Goal: Use online tool/utility: Utilize a website feature to perform a specific function

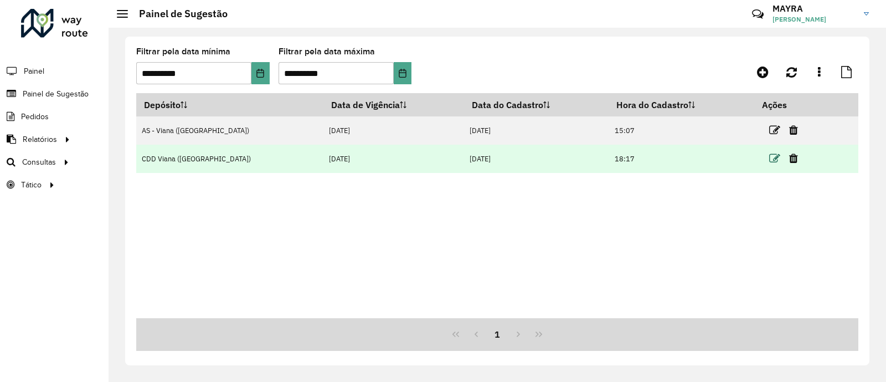
click at [769, 154] on icon at bounding box center [774, 158] width 11 height 11
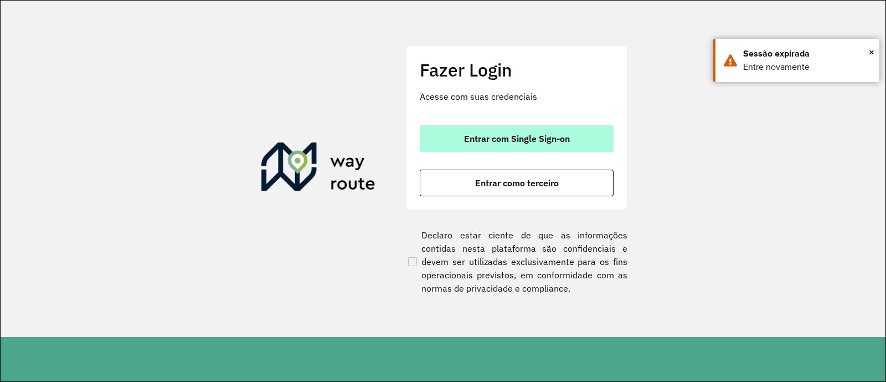
click at [529, 138] on span "Entrar com Single Sign-on" at bounding box center [517, 138] width 106 height 9
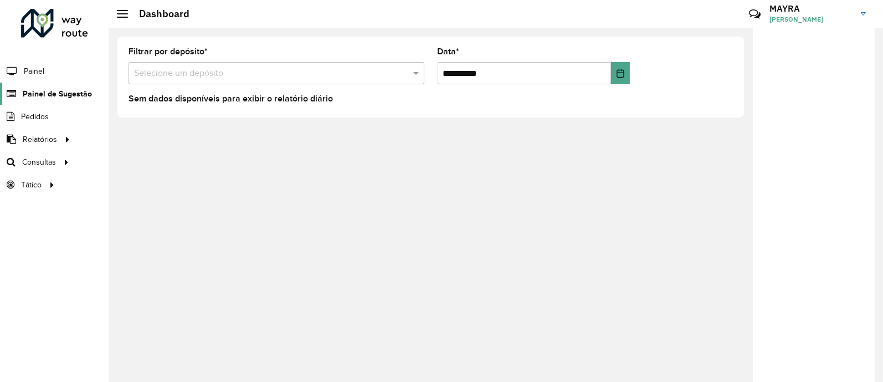
click at [81, 93] on span "Painel de Sugestão" at bounding box center [57, 94] width 69 height 12
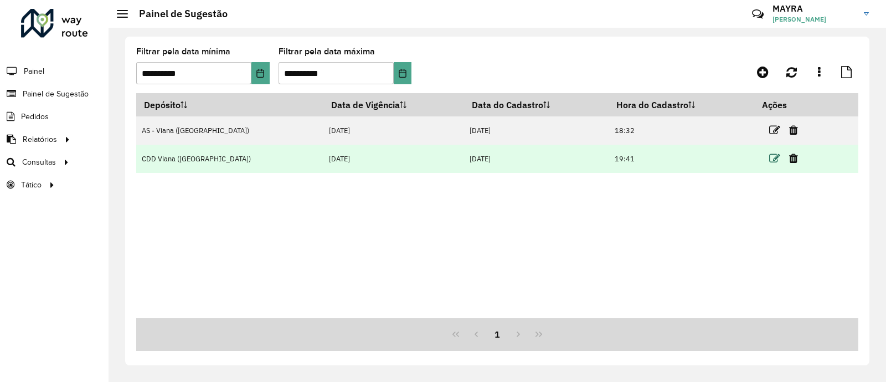
click at [769, 162] on icon at bounding box center [774, 158] width 11 height 11
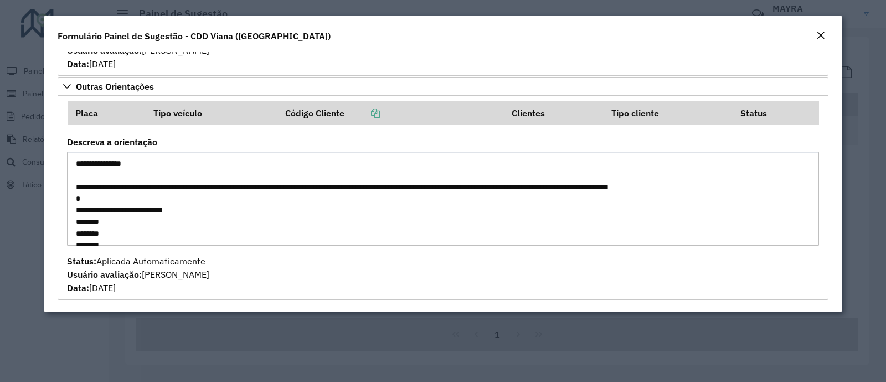
scroll to position [69, 0]
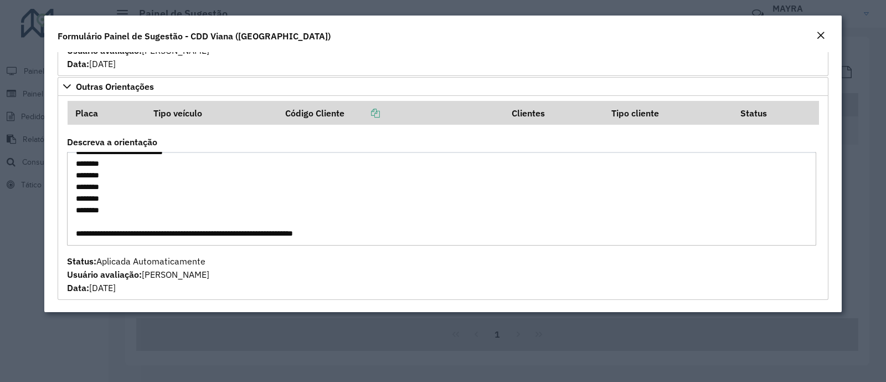
click at [821, 27] on div "Formulário Painel de Sugestão - CDD Viana (Vitória)" at bounding box center [443, 34] width 798 height 37
click at [817, 35] on em "Close" at bounding box center [821, 35] width 9 height 9
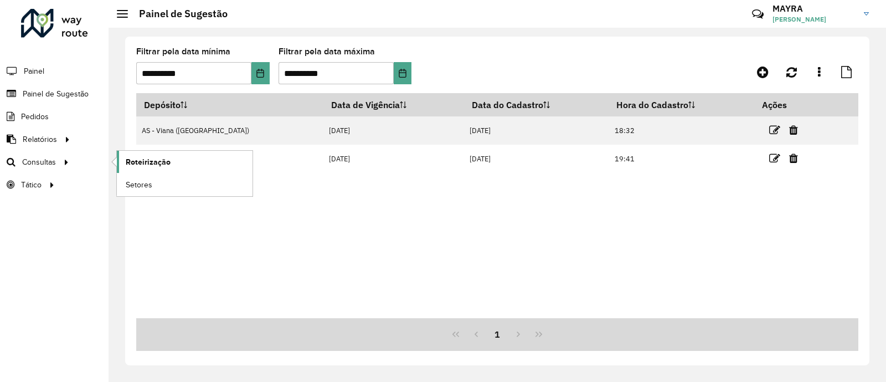
click at [150, 162] on span "Roteirização" at bounding box center [148, 162] width 45 height 12
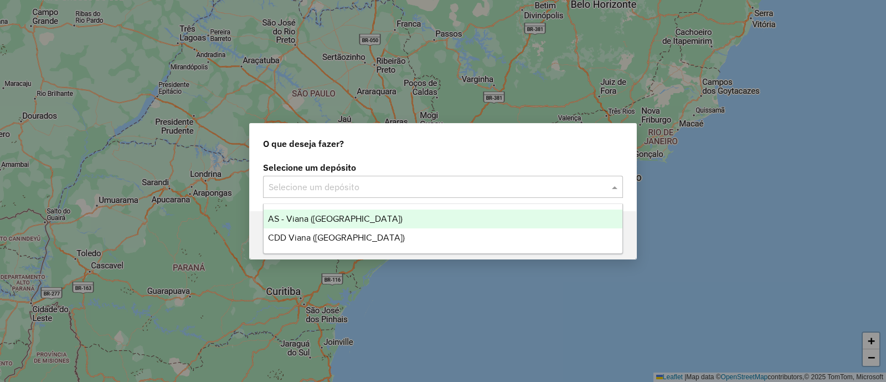
click at [331, 184] on input "text" at bounding box center [432, 187] width 327 height 13
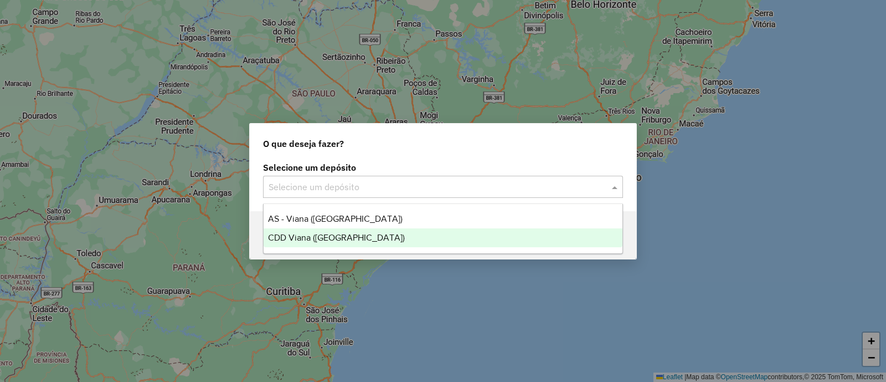
click at [372, 233] on div "CDD Viana ([GEOGRAPHIC_DATA])" at bounding box center [443, 237] width 359 height 19
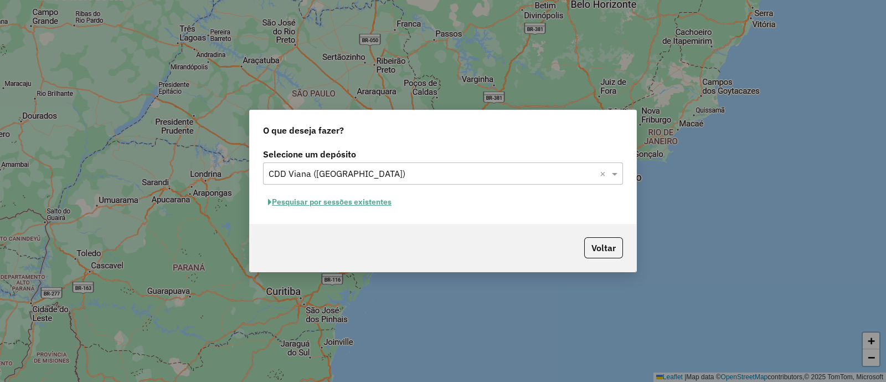
click at [381, 207] on button "Pesquisar por sessões existentes" at bounding box center [330, 201] width 134 height 17
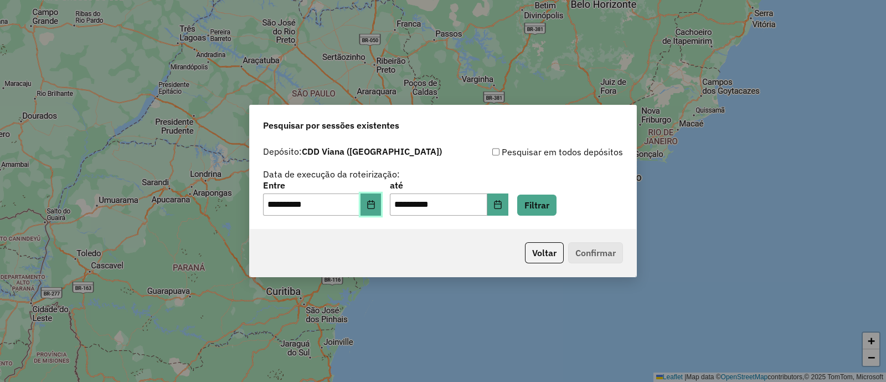
click at [376, 206] on icon "Choose Date" at bounding box center [371, 204] width 9 height 9
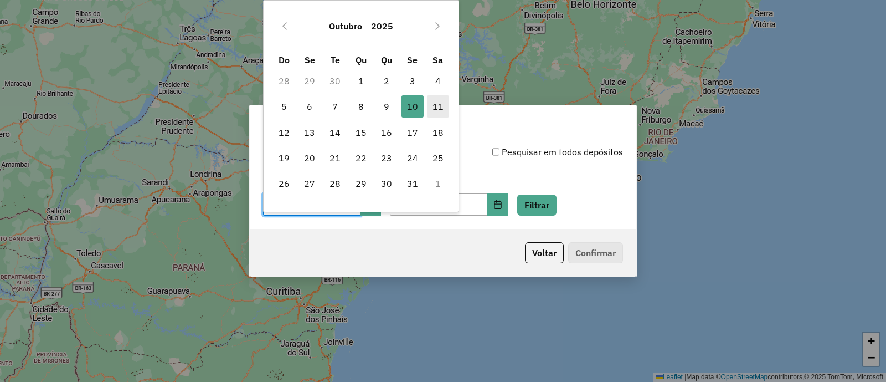
click at [440, 106] on span "11" at bounding box center [438, 106] width 22 height 22
type input "**********"
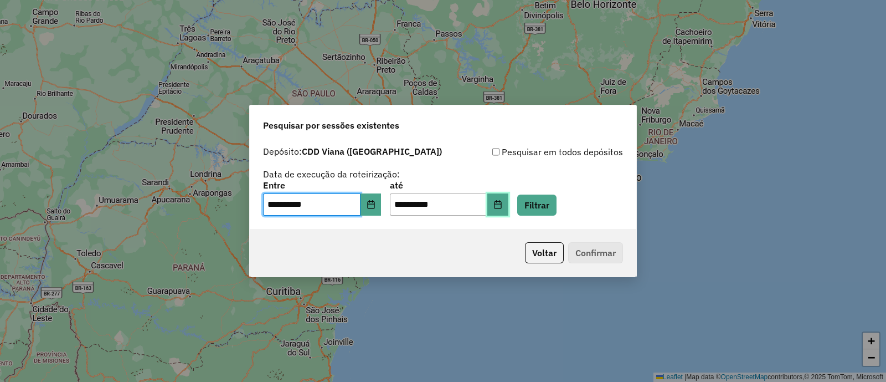
click at [502, 204] on icon "Choose Date" at bounding box center [498, 204] width 9 height 9
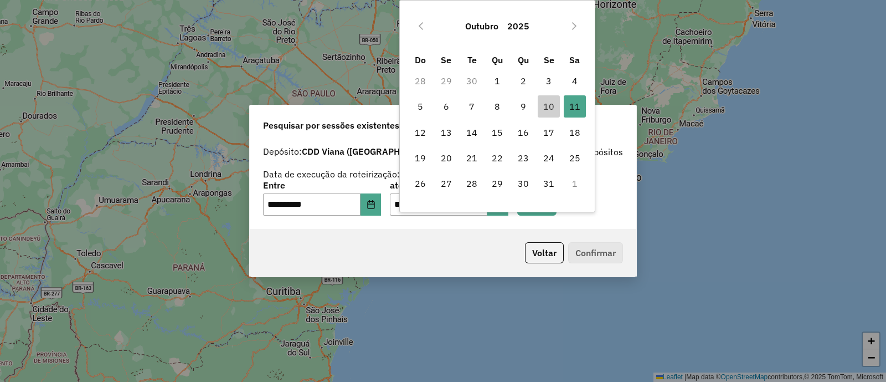
click at [596, 215] on div "**********" at bounding box center [443, 198] width 360 height 34
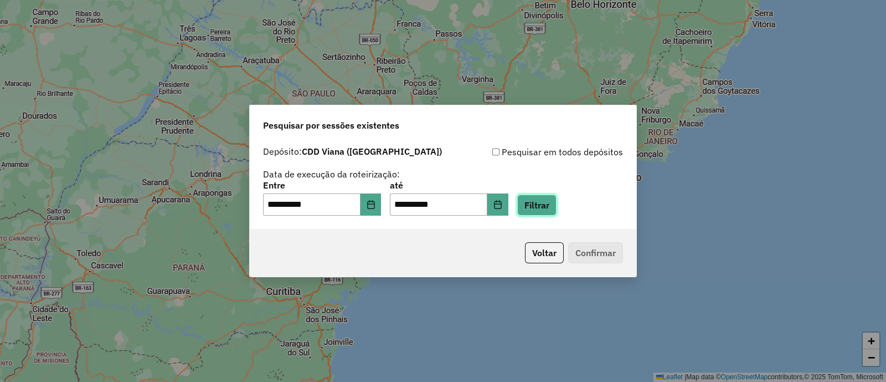
click at [556, 211] on button "Filtrar" at bounding box center [536, 204] width 39 height 21
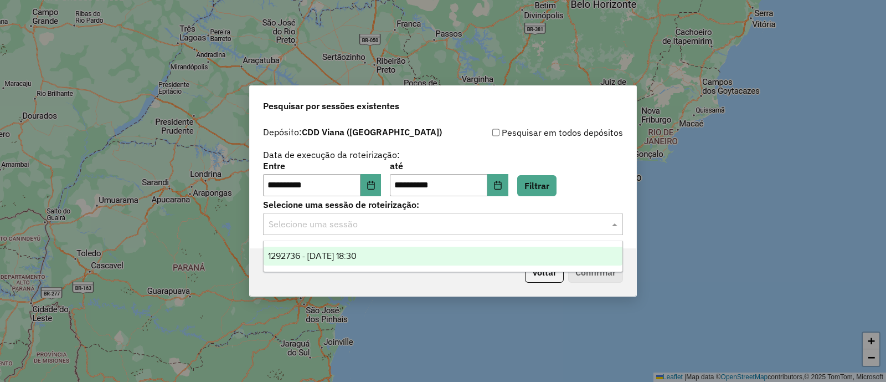
click at [414, 229] on input "text" at bounding box center [432, 224] width 327 height 13
click at [424, 250] on div "1292736 - 11/10/2025 18:30" at bounding box center [443, 256] width 359 height 19
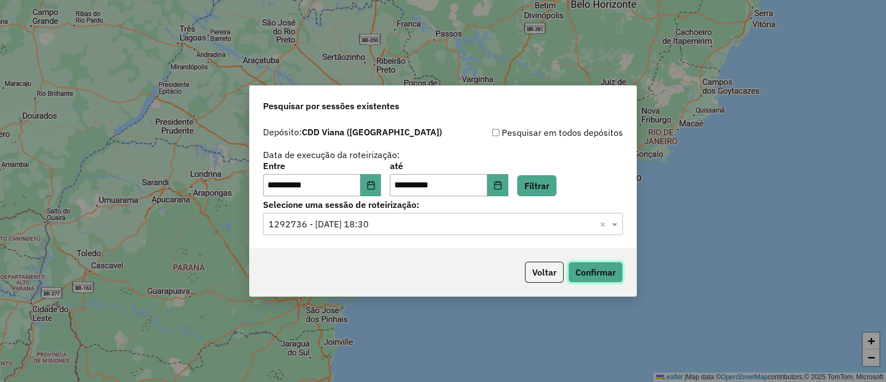
click at [582, 269] on button "Confirmar" at bounding box center [595, 271] width 55 height 21
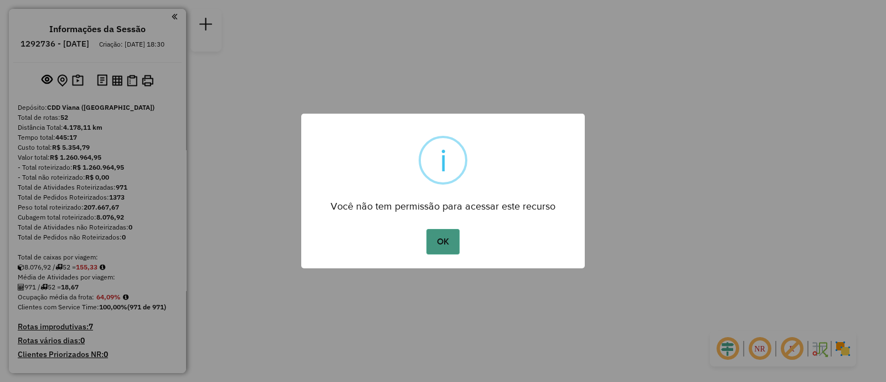
click at [445, 236] on button "OK" at bounding box center [443, 241] width 33 height 25
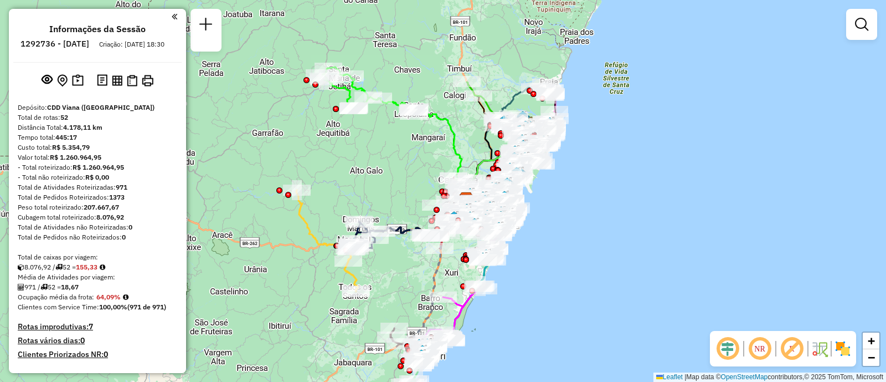
drag, startPoint x: 352, startPoint y: 137, endPoint x: 375, endPoint y: 145, distance: 24.7
click at [375, 145] on div "Janela de atendimento Grade de atendimento Capacidade Transportadoras Veículos …" at bounding box center [443, 191] width 886 height 382
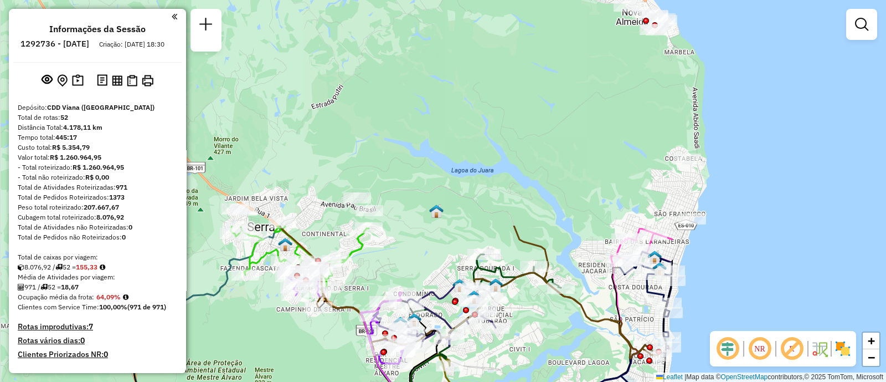
drag, startPoint x: 576, startPoint y: 146, endPoint x: 274, endPoint y: 409, distance: 400.9
click at [274, 381] on html "Aguarde... Pop-up bloqueado! Seu navegador bloqueou automáticamente a abertura …" at bounding box center [443, 191] width 886 height 382
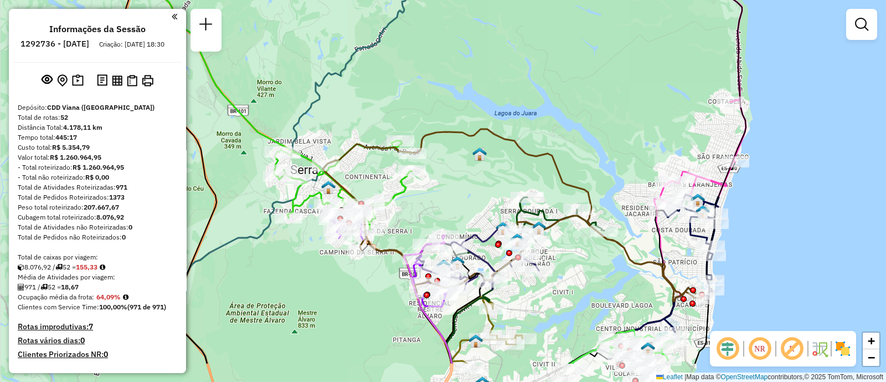
drag, startPoint x: 571, startPoint y: 114, endPoint x: 612, endPoint y: 58, distance: 69.4
click at [612, 57] on div "Rota 17 - Placa GFJ4E93 43884582 - ASSOCIACAO RECREATIV Janela de atendimento G…" at bounding box center [443, 191] width 886 height 382
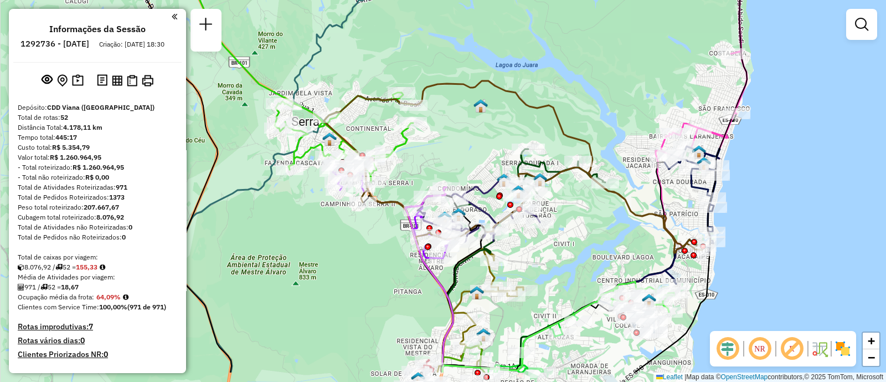
drag, startPoint x: 632, startPoint y: 167, endPoint x: 635, endPoint y: 119, distance: 47.8
click at [635, 119] on div "Rota 17 - Placa GFJ4E93 43884582 - ASSOCIACAO RECREATIV Janela de atendimento G…" at bounding box center [443, 191] width 886 height 382
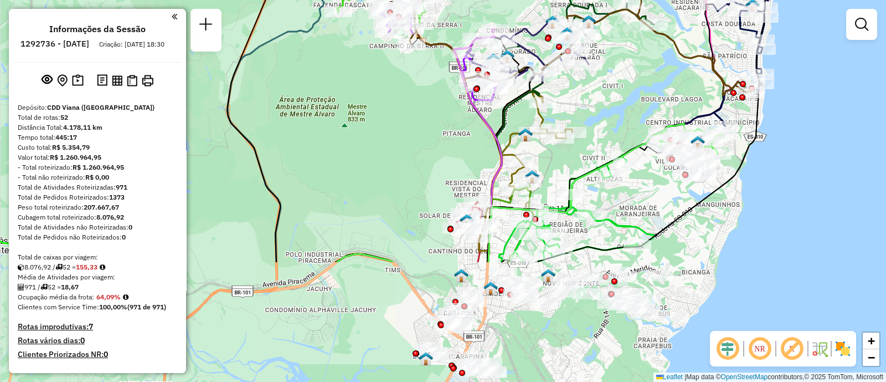
drag, startPoint x: 583, startPoint y: 243, endPoint x: 632, endPoint y: 85, distance: 165.8
click at [632, 85] on div "Rota 17 - Placa GFJ4E93 43884582 - ASSOCIACAO RECREATIV Janela de atendimento G…" at bounding box center [443, 191] width 886 height 382
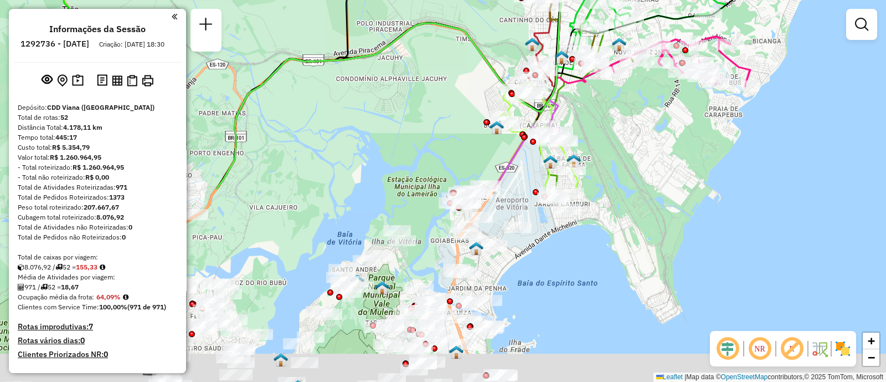
drag, startPoint x: 668, startPoint y: 192, endPoint x: 736, endPoint y: -35, distance: 237.8
click at [736, 0] on html "Aguarde... Pop-up bloqueado! Seu navegador bloqueou automáticamente a abertura …" at bounding box center [443, 191] width 886 height 382
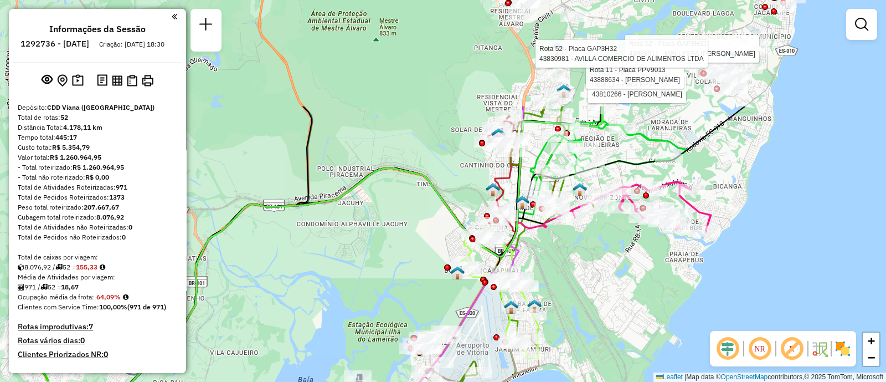
drag, startPoint x: 654, startPoint y: 195, endPoint x: 626, endPoint y: 309, distance: 117.0
click at [626, 309] on div "Rota 17 - Placa GFJ4E93 43884582 - ASSOCIACAO RECREATIV Rota 52 - Placa GAP3H32…" at bounding box center [443, 191] width 886 height 382
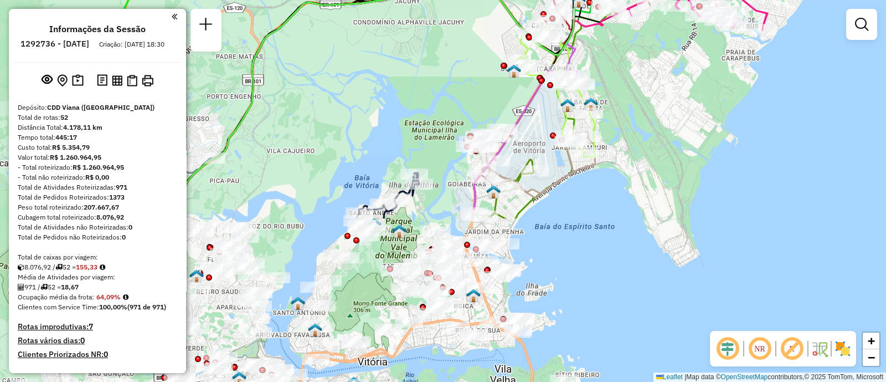
drag, startPoint x: 638, startPoint y: 262, endPoint x: 641, endPoint y: 173, distance: 88.7
click at [666, 99] on div "Rota 17 - Placa GFJ4E93 43884582 - ASSOCIACAO RECREATIV Rota 52 - Placa GAP3H32…" at bounding box center [443, 191] width 886 height 382
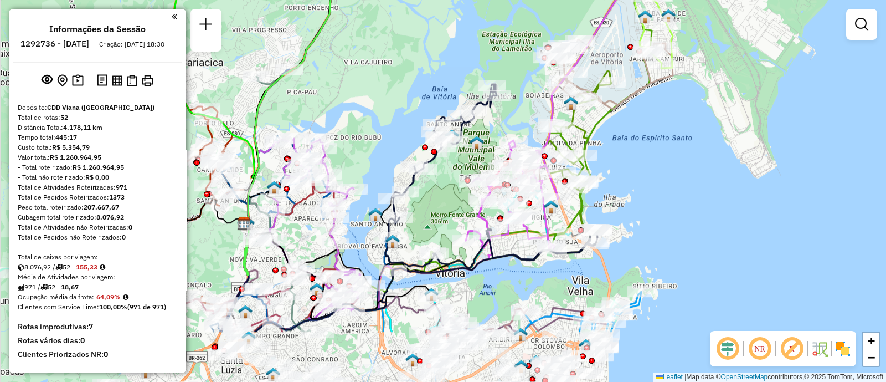
drag, startPoint x: 595, startPoint y: 241, endPoint x: 673, endPoint y: 153, distance: 117.7
click at [673, 153] on div "Rota 17 - Placa GFJ4E93 43884582 - ASSOCIACAO RECREATIV Rota 52 - Placa GAP3H32…" at bounding box center [443, 191] width 886 height 382
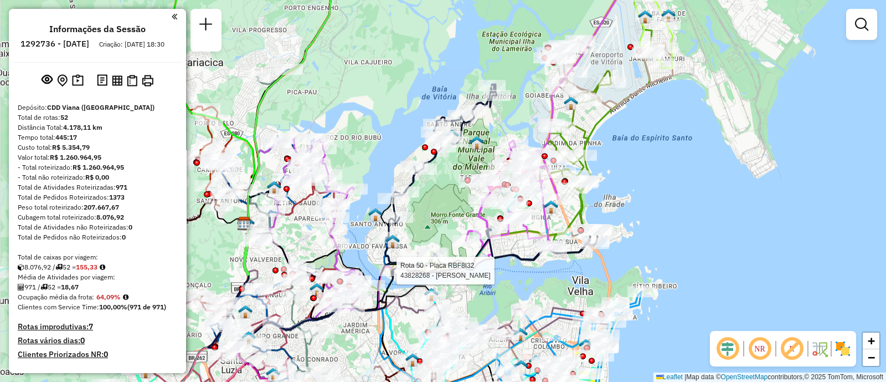
select select "**********"
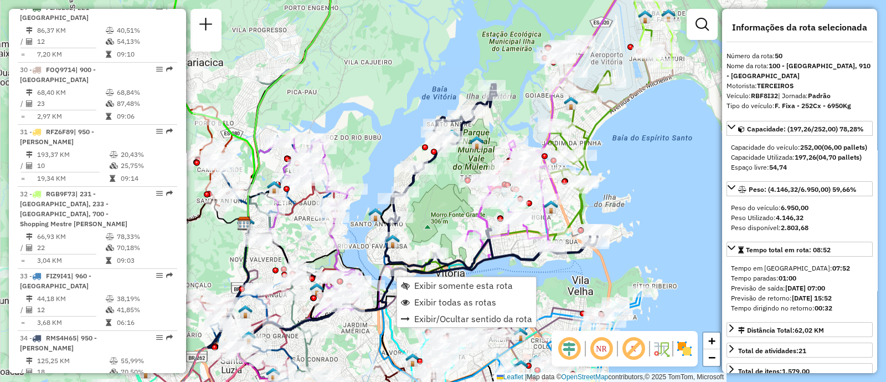
scroll to position [3517, 0]
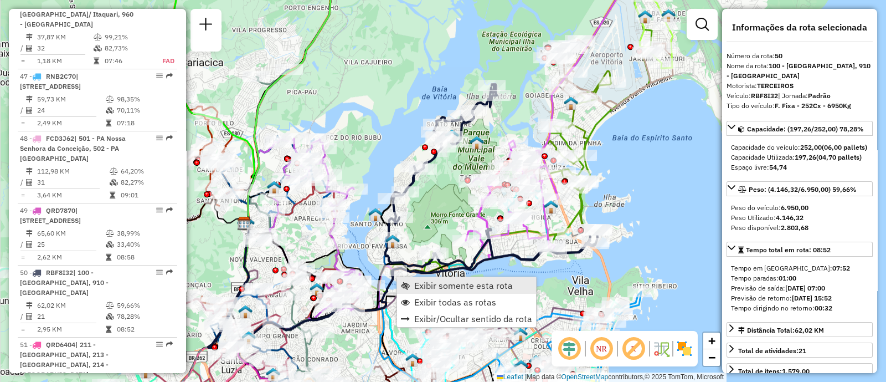
click at [418, 284] on span "Exibir somente esta rota" at bounding box center [463, 285] width 99 height 9
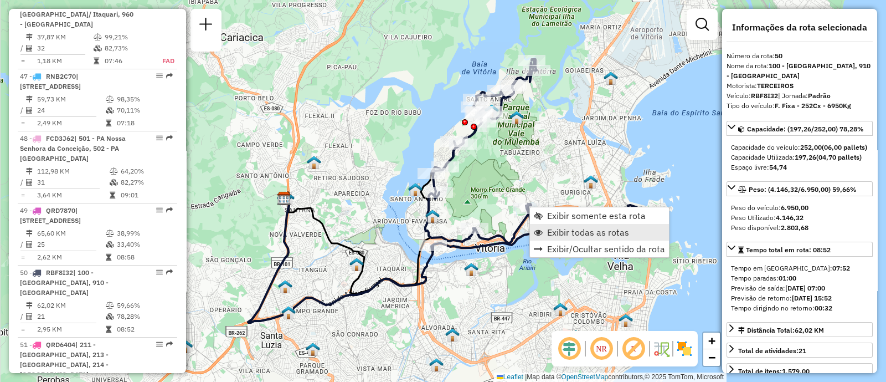
click at [557, 228] on span "Exibir todas as rotas" at bounding box center [588, 232] width 82 height 9
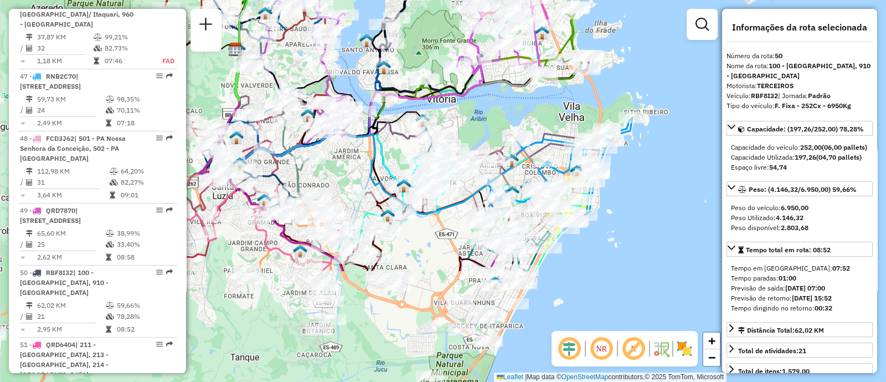
drag, startPoint x: 519, startPoint y: 266, endPoint x: 470, endPoint y: 118, distance: 155.7
click at [470, 117] on div "Janela de atendimento Grade de atendimento Capacidade Transportadoras Veículos …" at bounding box center [443, 191] width 886 height 382
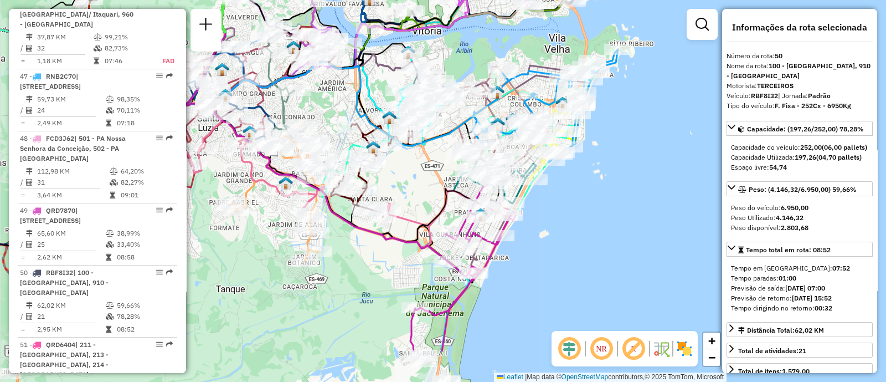
drag, startPoint x: 532, startPoint y: 110, endPoint x: 523, endPoint y: 56, distance: 54.9
click at [523, 56] on div "Janela de atendimento Grade de atendimento Capacidade Transportadoras Veículos …" at bounding box center [443, 191] width 886 height 382
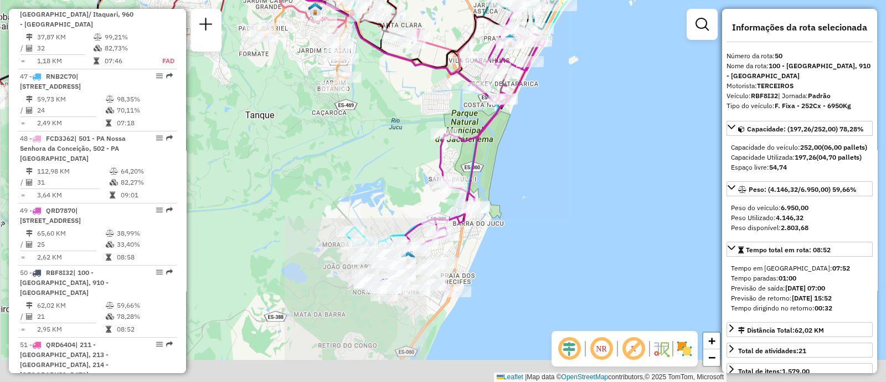
drag, startPoint x: 520, startPoint y: 299, endPoint x: 553, endPoint y: 149, distance: 153.1
click at [553, 149] on div "Janela de atendimento Grade de atendimento Capacidade Transportadoras Veículos …" at bounding box center [443, 191] width 886 height 382
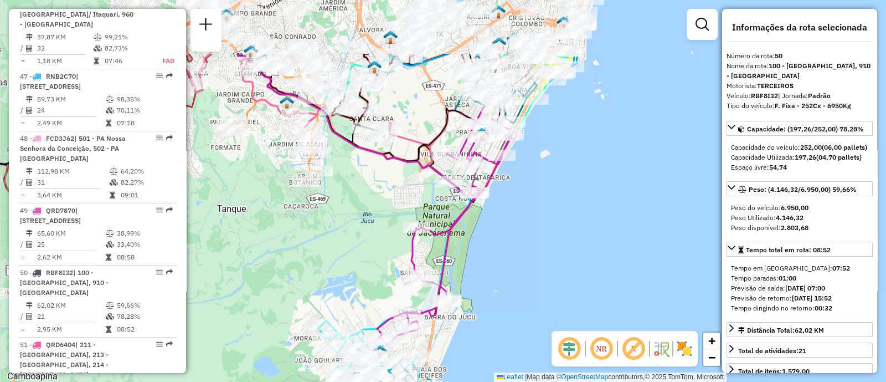
drag, startPoint x: 547, startPoint y: 197, endPoint x: 509, endPoint y: 328, distance: 136.2
click at [509, 328] on div "Janela de atendimento Grade de atendimento Capacidade Transportadoras Veículos …" at bounding box center [443, 191] width 886 height 382
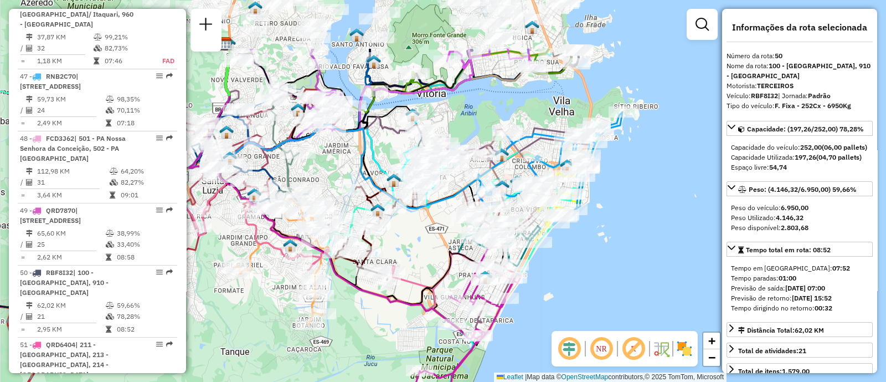
drag, startPoint x: 574, startPoint y: 197, endPoint x: 591, endPoint y: 281, distance: 85.9
click at [591, 281] on div "Janela de atendimento Grade de atendimento Capacidade Transportadoras Veículos …" at bounding box center [443, 191] width 886 height 382
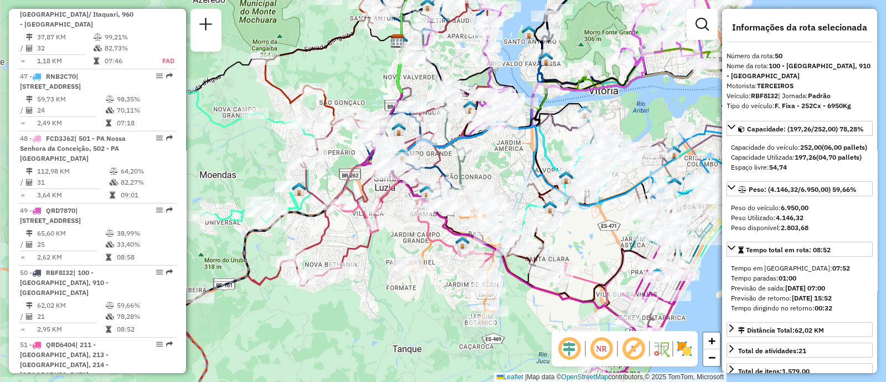
drag, startPoint x: 423, startPoint y: 243, endPoint x: 640, endPoint y: 201, distance: 221.2
click at [640, 201] on div "Janela de atendimento Grade de atendimento Capacidade Transportadoras Veículos …" at bounding box center [443, 191] width 886 height 382
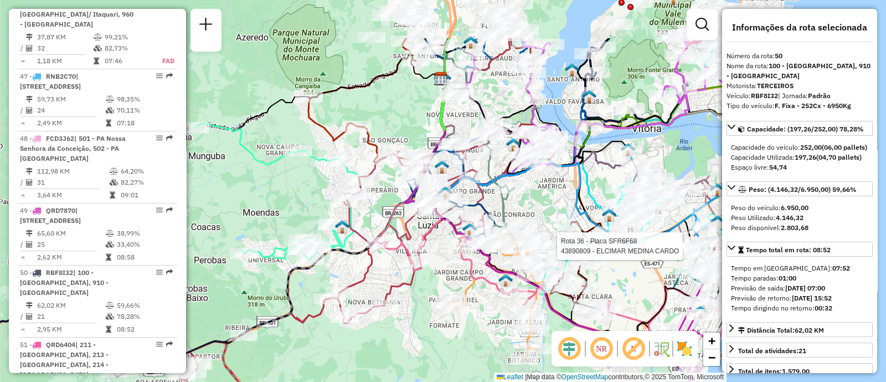
drag, startPoint x: 473, startPoint y: 266, endPoint x: 470, endPoint y: 342, distance: 75.9
click at [470, 342] on div "Rota 36 - Placa SFR6F68 43890809 - ELCIMAR MEDINA CARDO Janela de atendimento G…" at bounding box center [443, 191] width 886 height 382
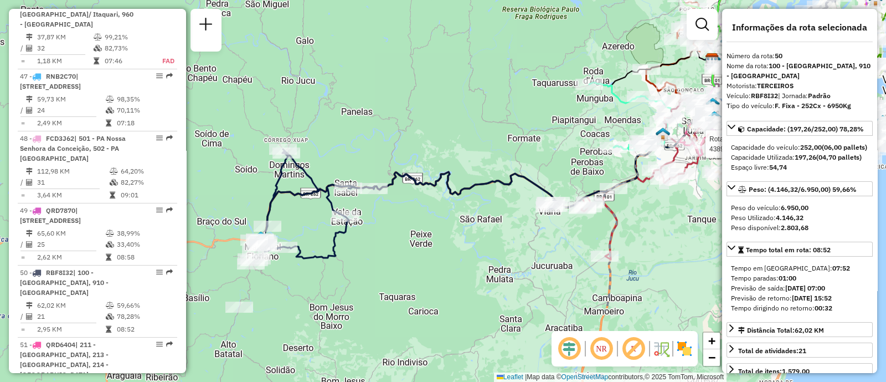
drag, startPoint x: 335, startPoint y: 335, endPoint x: 688, endPoint y: 225, distance: 369.4
click at [688, 225] on div "Rota 36 - Placa SFR6F68 43890809 - ELCIMAR MEDINA CARDO Janela de atendimento G…" at bounding box center [443, 191] width 886 height 382
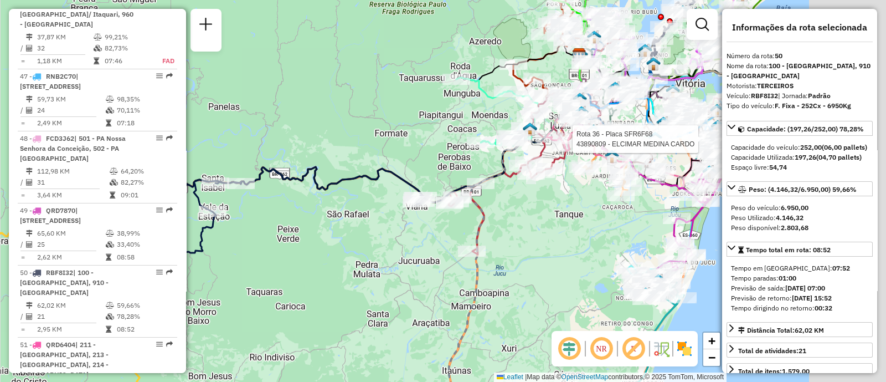
drag, startPoint x: 391, startPoint y: 272, endPoint x: 243, endPoint y: 284, distance: 148.4
click at [243, 284] on div "Rota 36 - Placa SFR6F68 43890809 - ELCIMAR MEDINA CARDO Janela de atendimento G…" at bounding box center [443, 191] width 886 height 382
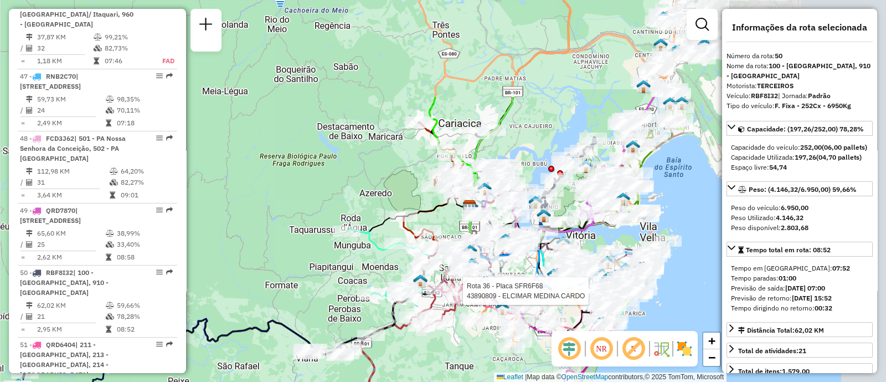
drag, startPoint x: 511, startPoint y: 264, endPoint x: 409, endPoint y: 405, distance: 173.9
click at [409, 381] on html "Aguarde... Pop-up bloqueado! Seu navegador bloqueou automáticamente a abertura …" at bounding box center [443, 191] width 886 height 382
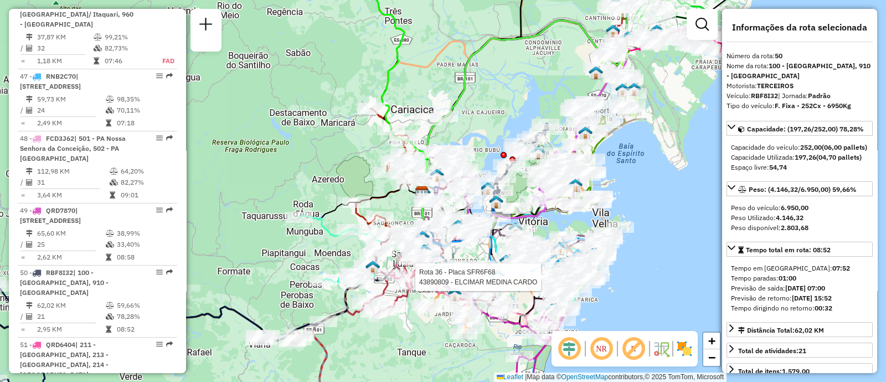
drag, startPoint x: 329, startPoint y: 167, endPoint x: 272, endPoint y: 131, distance: 66.7
click at [273, 132] on div "Rota 36 - Placa SFR6F68 43890809 - ELCIMAR MEDINA CARDO Janela de atendimento G…" at bounding box center [443, 191] width 886 height 382
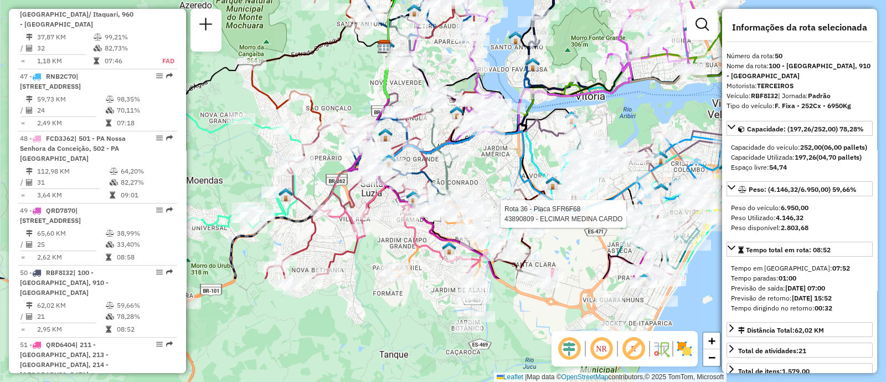
drag, startPoint x: 403, startPoint y: 234, endPoint x: 342, endPoint y: 94, distance: 153.6
click at [342, 94] on div "Rota 36 - Placa SFR6F68 43890809 - ELCIMAR MEDINA CARDO Janela de atendimento G…" at bounding box center [443, 191] width 886 height 382
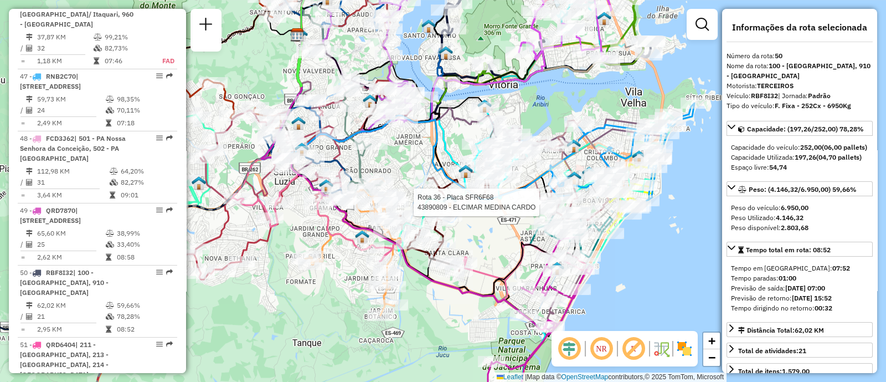
drag, startPoint x: 443, startPoint y: 168, endPoint x: 327, endPoint y: 159, distance: 116.7
click at [327, 159] on div "Rota 36 - Placa SFR6F68 43890809 - ELCIMAR MEDINA CARDO Janela de atendimento G…" at bounding box center [443, 191] width 886 height 382
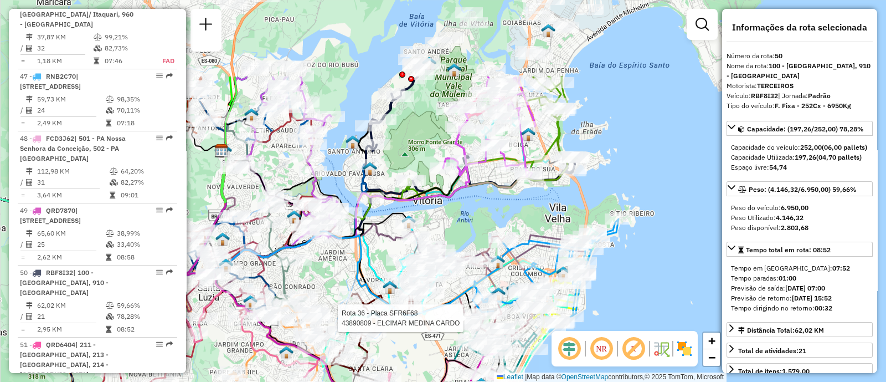
drag, startPoint x: 554, startPoint y: 85, endPoint x: 524, endPoint y: 198, distance: 116.9
click at [524, 198] on div "Rota 36 - Placa SFR6F68 43890809 - ELCIMAR MEDINA CARDO Janela de atendimento G…" at bounding box center [443, 191] width 886 height 382
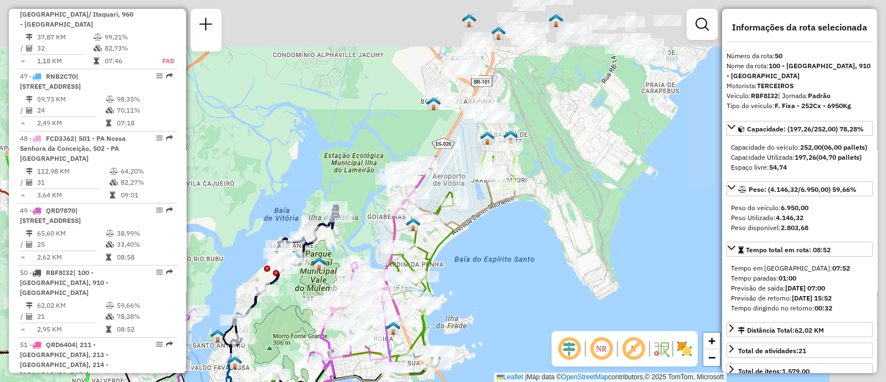
drag, startPoint x: 645, startPoint y: 123, endPoint x: 489, endPoint y: 339, distance: 266.6
click at [489, 339] on div "Rota 36 - Placa SFR6F68 43890809 - ELCIMAR MEDINA CARDO Janela de atendimento G…" at bounding box center [443, 191] width 886 height 382
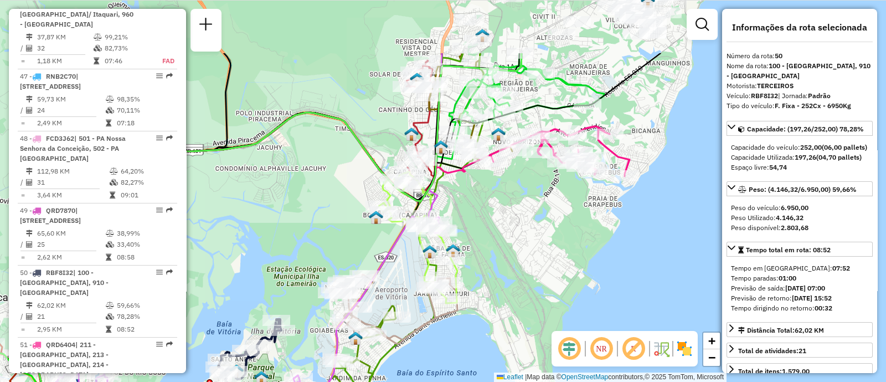
drag, startPoint x: 587, startPoint y: 134, endPoint x: 553, endPoint y: 219, distance: 91.6
click at [553, 219] on div "Rota 36 - Placa SFR6F68 43890809 - ELCIMAR MEDINA CARDO Janela de atendimento G…" at bounding box center [443, 191] width 886 height 382
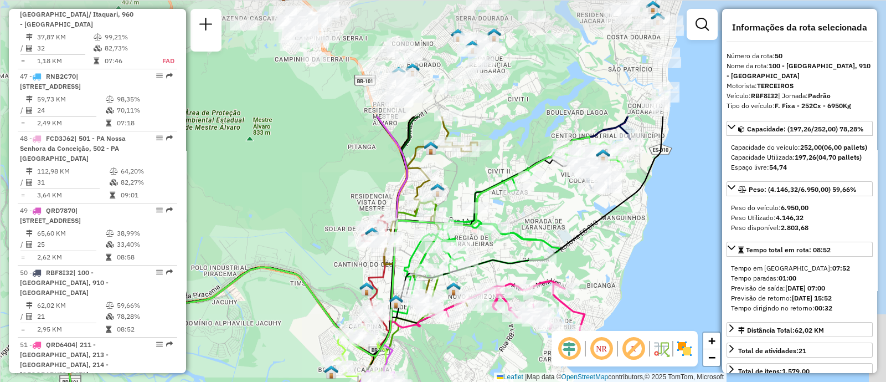
drag, startPoint x: 668, startPoint y: 138, endPoint x: 623, endPoint y: 292, distance: 160.9
click at [623, 292] on div "Rota 36 - Placa SFR6F68 43890809 - ELCIMAR MEDINA CARDO Janela de atendimento G…" at bounding box center [443, 191] width 886 height 382
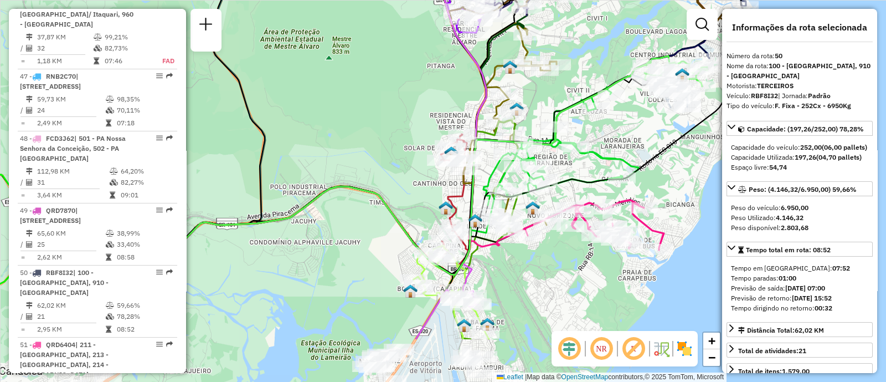
drag, startPoint x: 668, startPoint y: 177, endPoint x: 748, endPoint y: 84, distance: 122.5
click at [757, 80] on hb-router-mapa "Informações da Sessão 1292736 - [DATE] Criação: [DATE] 18:30 Depósito: CDD Vian…" at bounding box center [443, 191] width 886 height 382
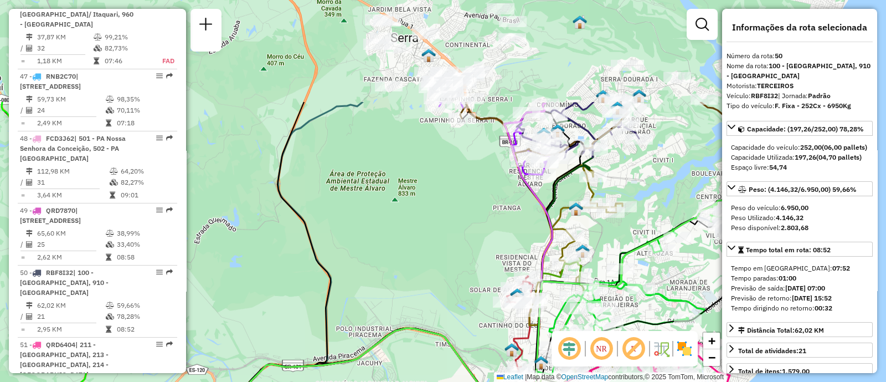
drag, startPoint x: 403, startPoint y: 102, endPoint x: 468, endPoint y: 242, distance: 154.6
click at [468, 242] on div "Rota 36 - Placa SFR6F68 43890809 - ELCIMAR MEDINA CARDO Janela de atendimento G…" at bounding box center [443, 191] width 886 height 382
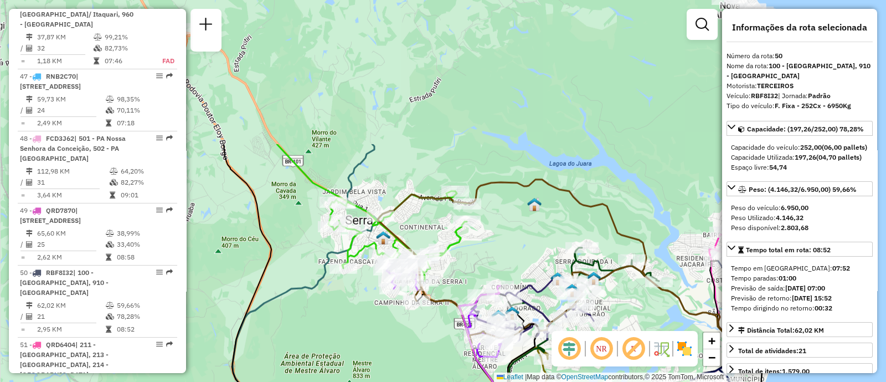
drag, startPoint x: 434, startPoint y: 148, endPoint x: 388, endPoint y: 328, distance: 185.4
click at [388, 328] on div "Rota 36 - Placa SFR6F68 43890809 - ELCIMAR MEDINA CARDO Janela de atendimento G…" at bounding box center [443, 191] width 886 height 382
